Goal: Browse casually

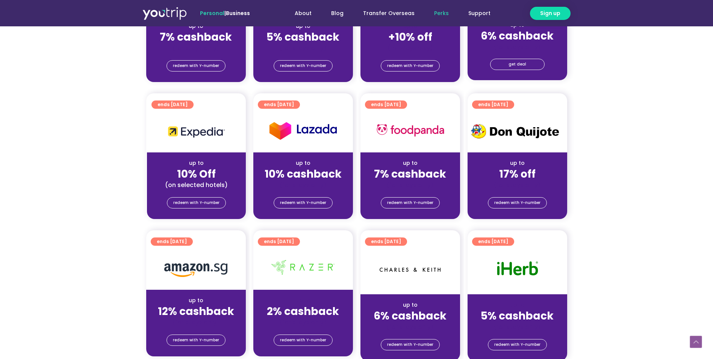
scroll to position [150, 0]
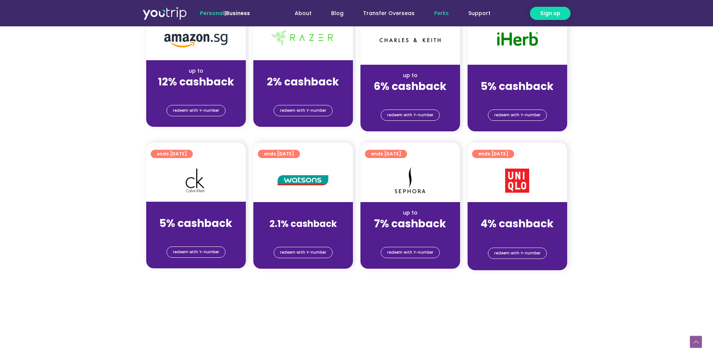
scroll to position [714, 0]
